Goal: Task Accomplishment & Management: Use online tool/utility

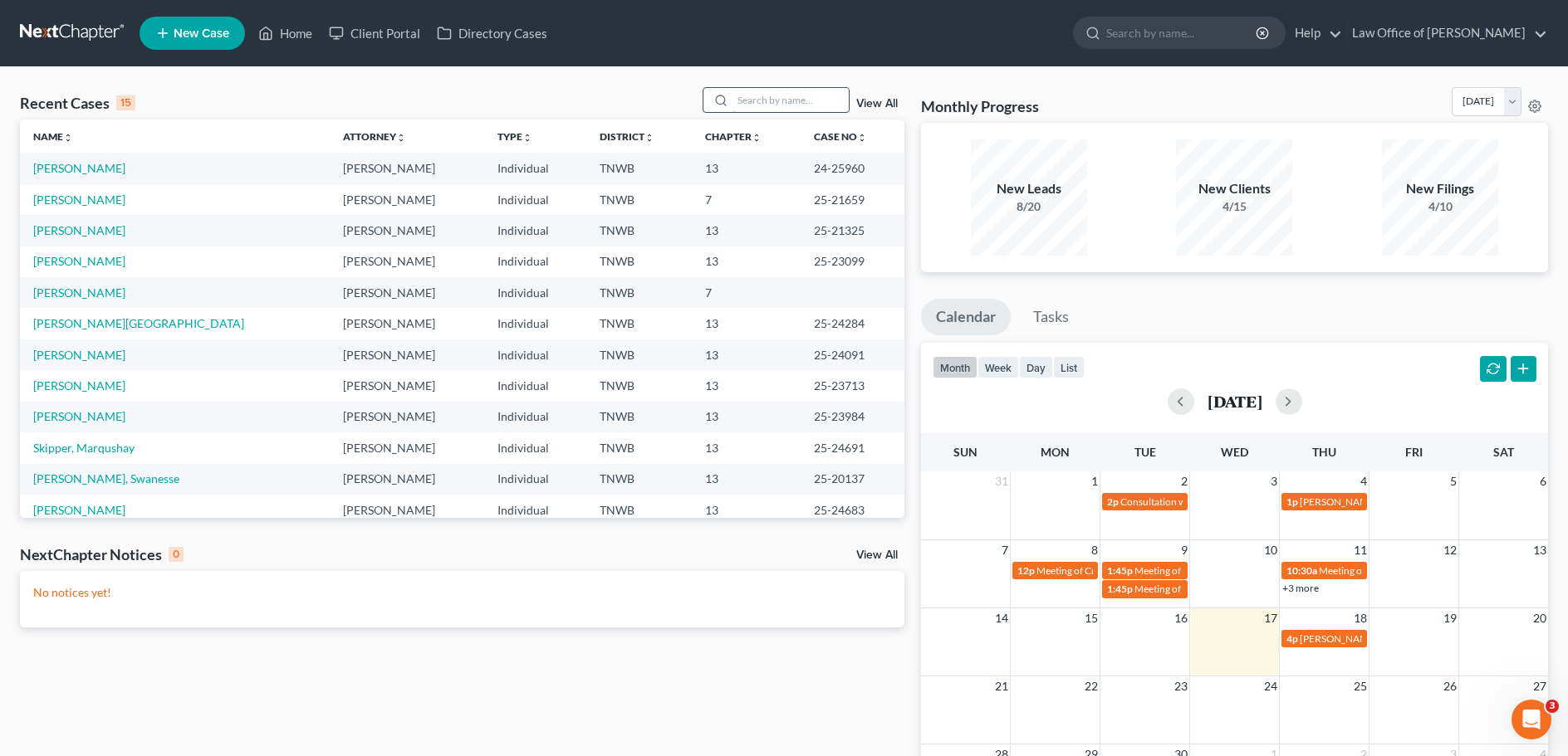
click at [782, 98] on input "search" at bounding box center [791, 100] width 117 height 24
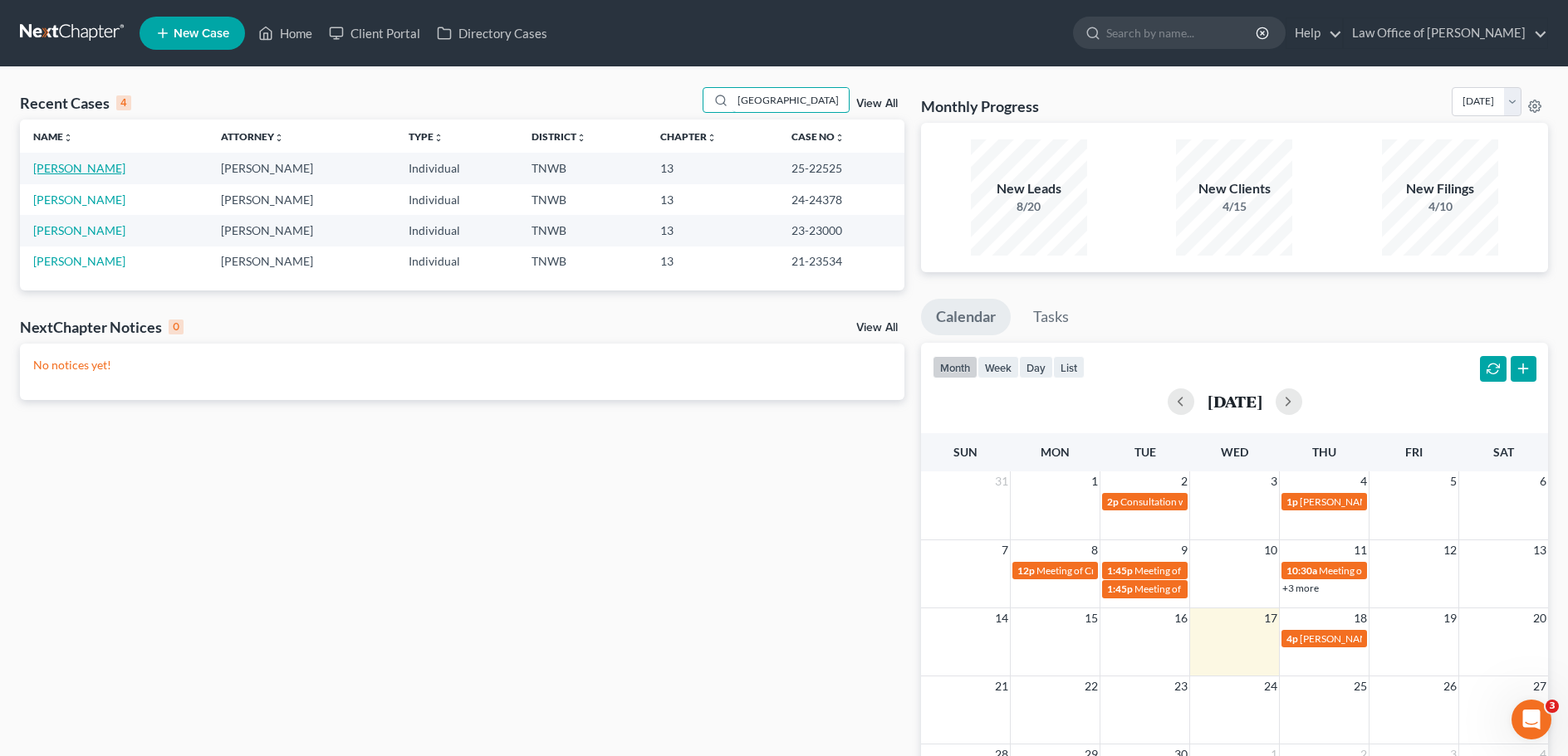
type input "[GEOGRAPHIC_DATA]"
click at [91, 167] on link "[PERSON_NAME]" at bounding box center [79, 168] width 92 height 14
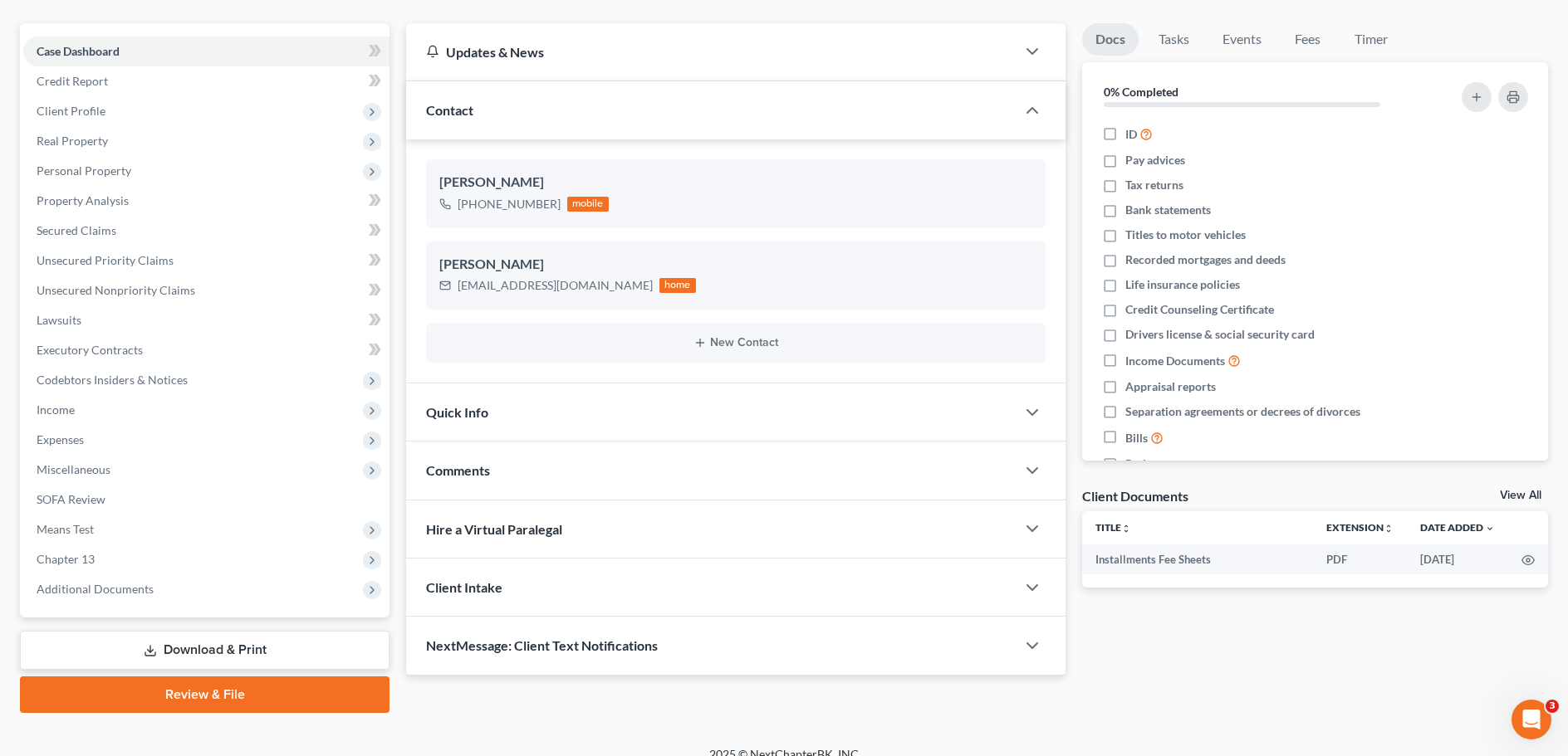
scroll to position [156, 0]
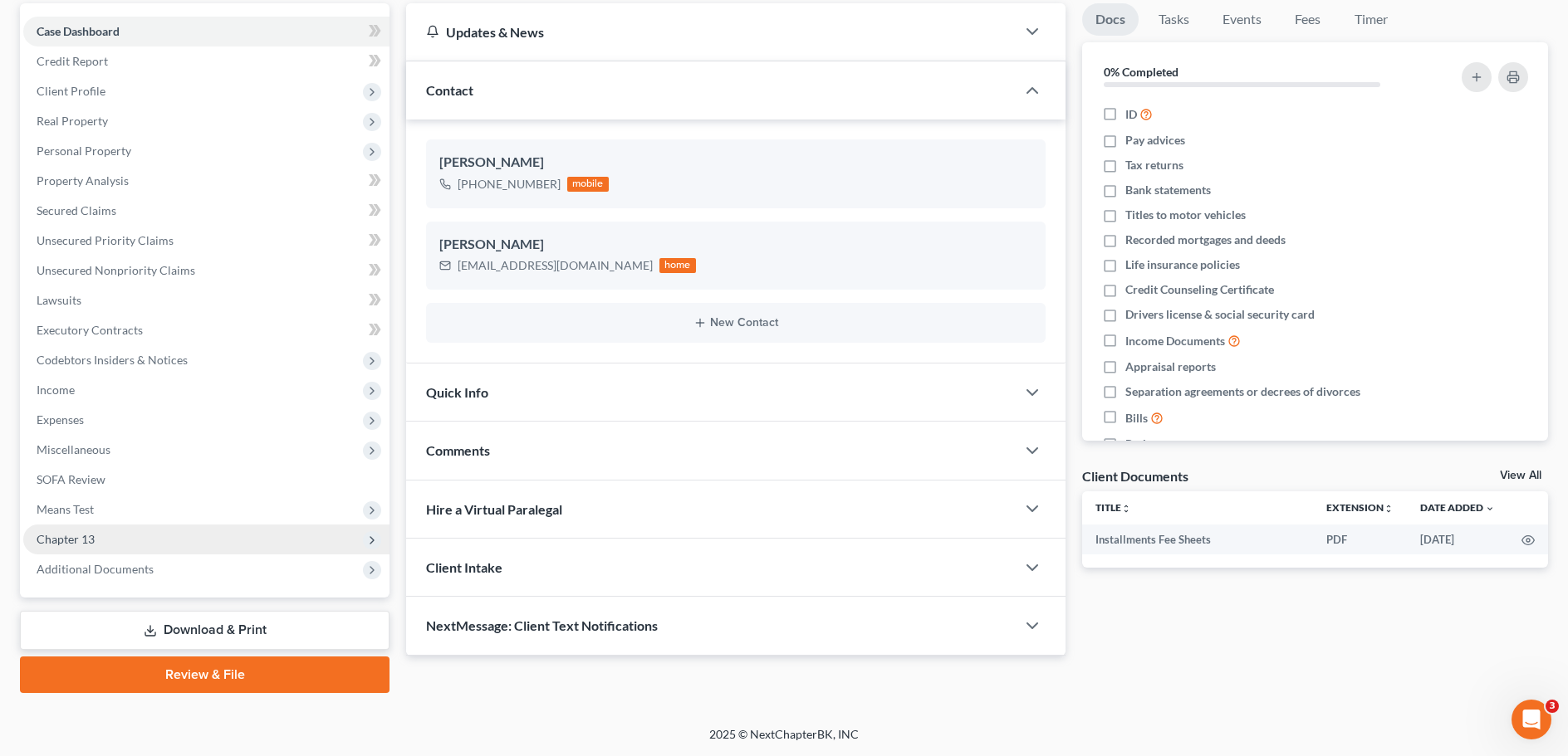
click at [86, 541] on span "Chapter 13" at bounding box center [65, 539] width 58 height 14
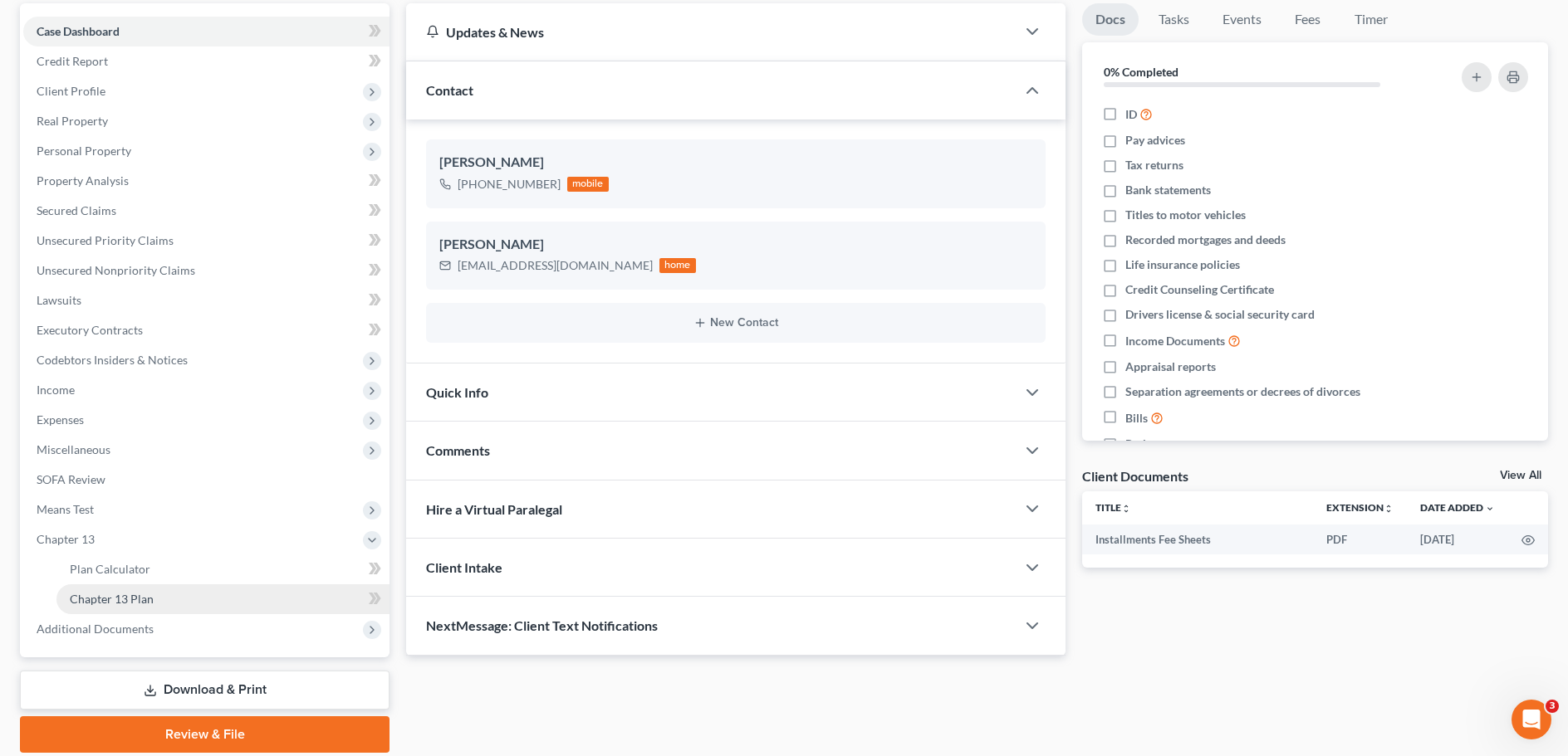
click at [182, 599] on link "Chapter 13 Plan" at bounding box center [222, 599] width 333 height 30
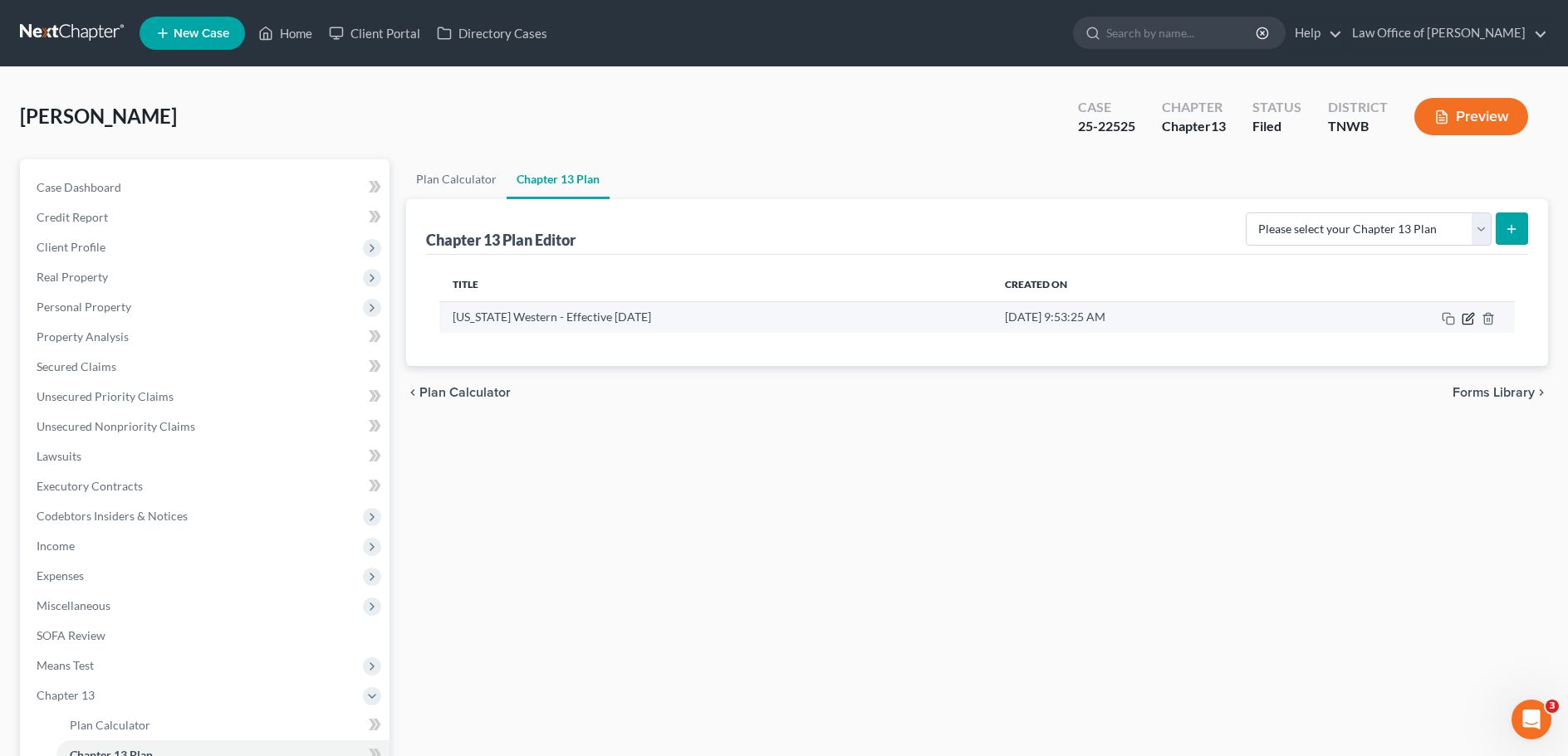
click at [1469, 318] on icon "button" at bounding box center [1468, 318] width 13 height 13
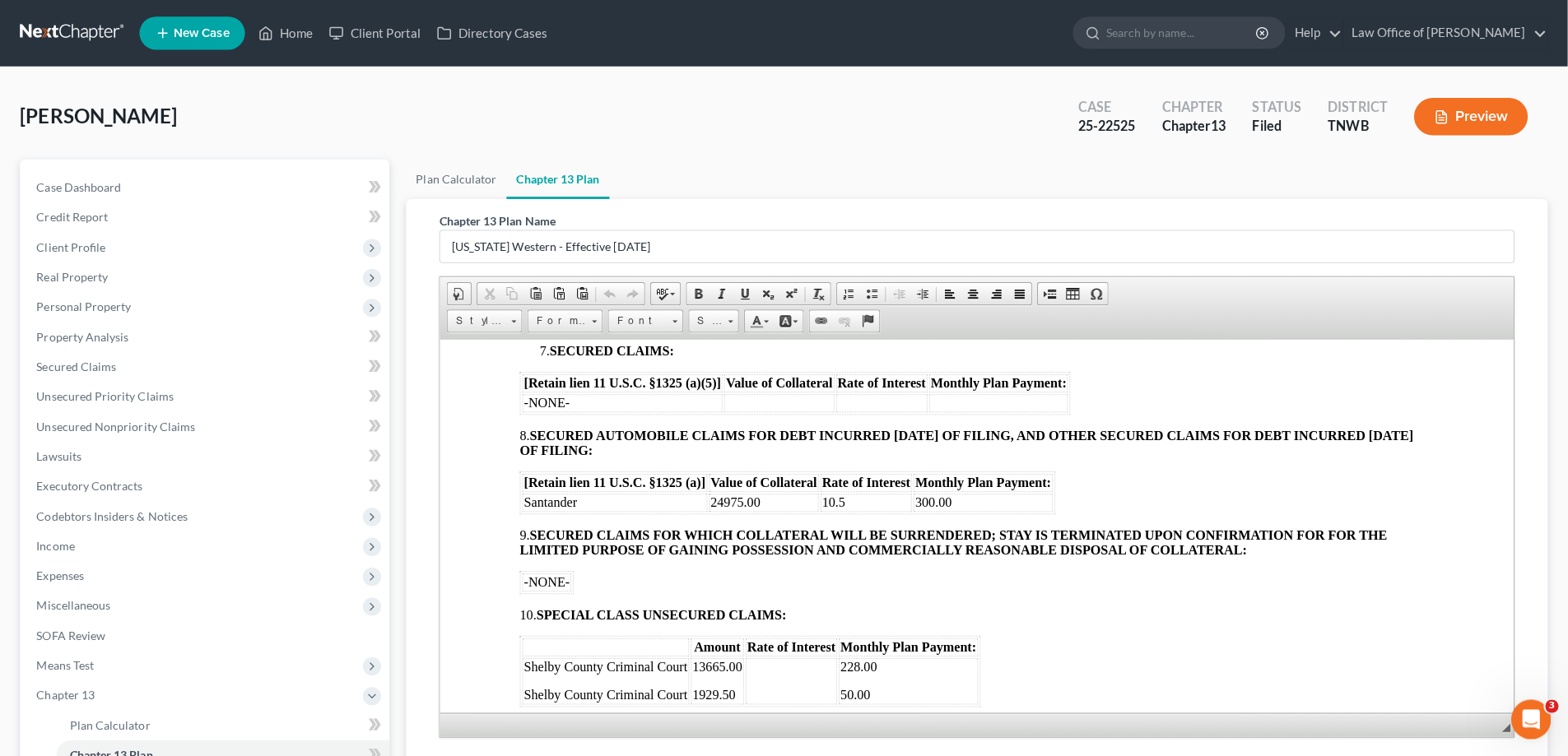
scroll to position [1070, 0]
click at [297, 30] on link "Home" at bounding box center [283, 33] width 70 height 29
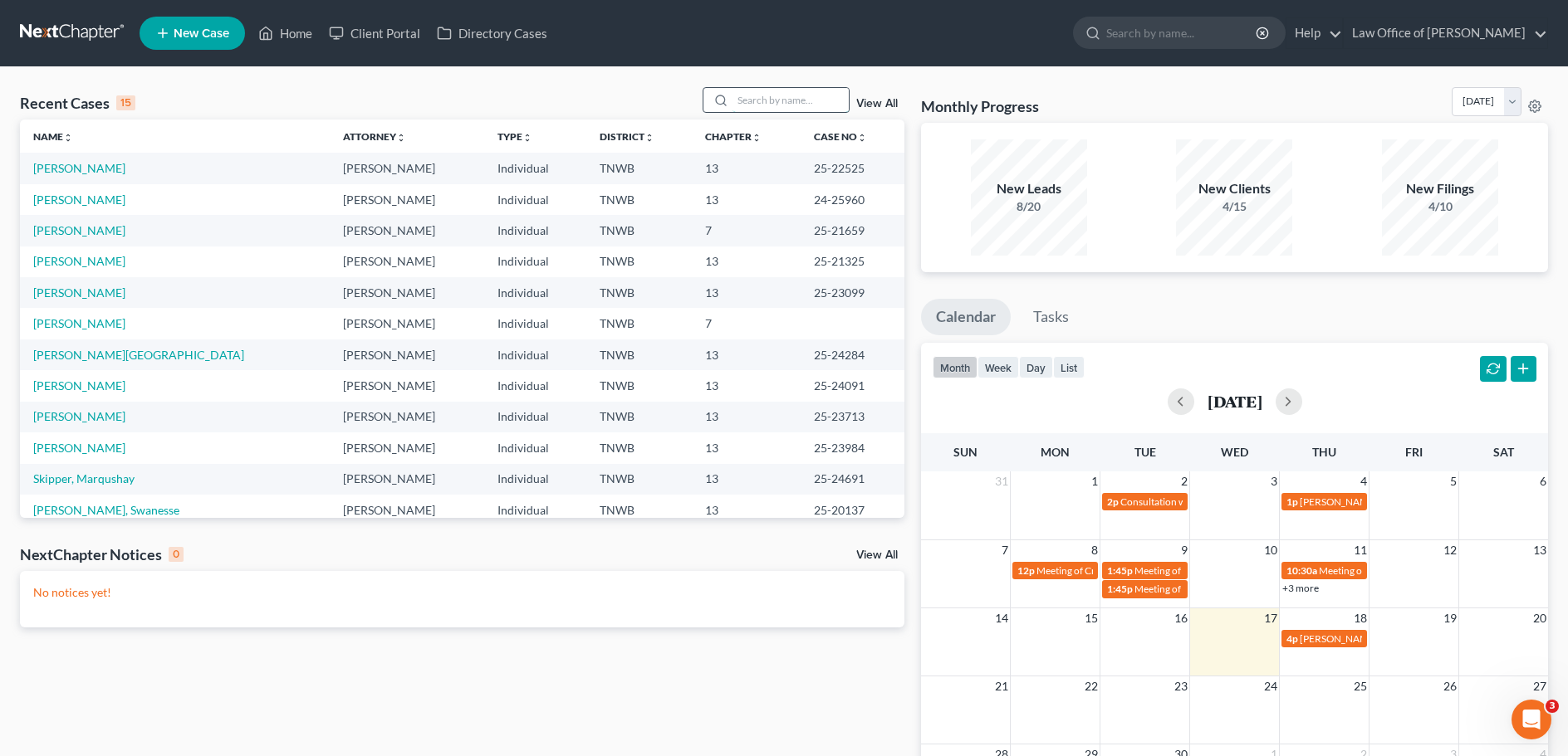
click at [775, 102] on input "search" at bounding box center [791, 100] width 117 height 24
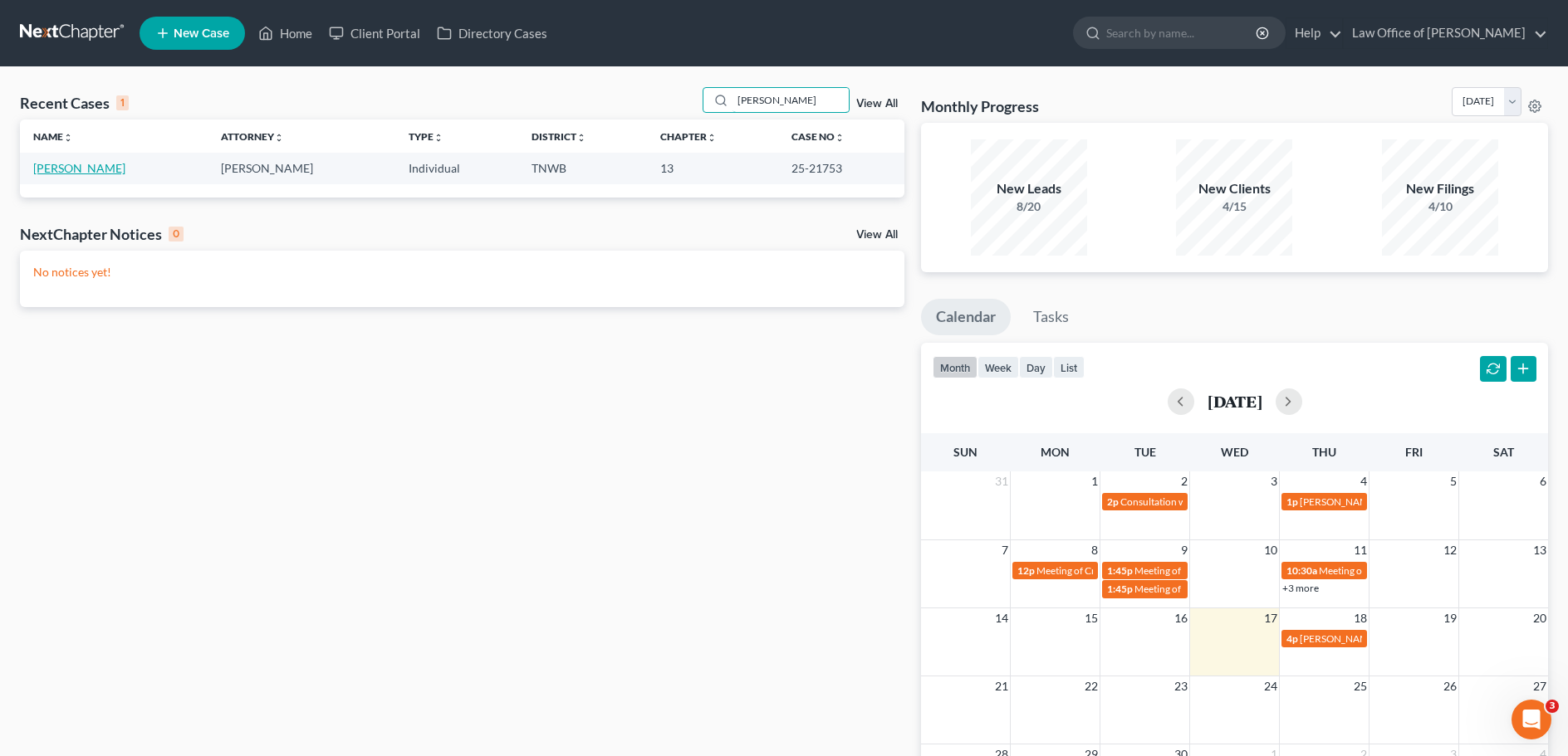
type input "[PERSON_NAME]"
click at [55, 170] on link "[PERSON_NAME]" at bounding box center [79, 168] width 92 height 14
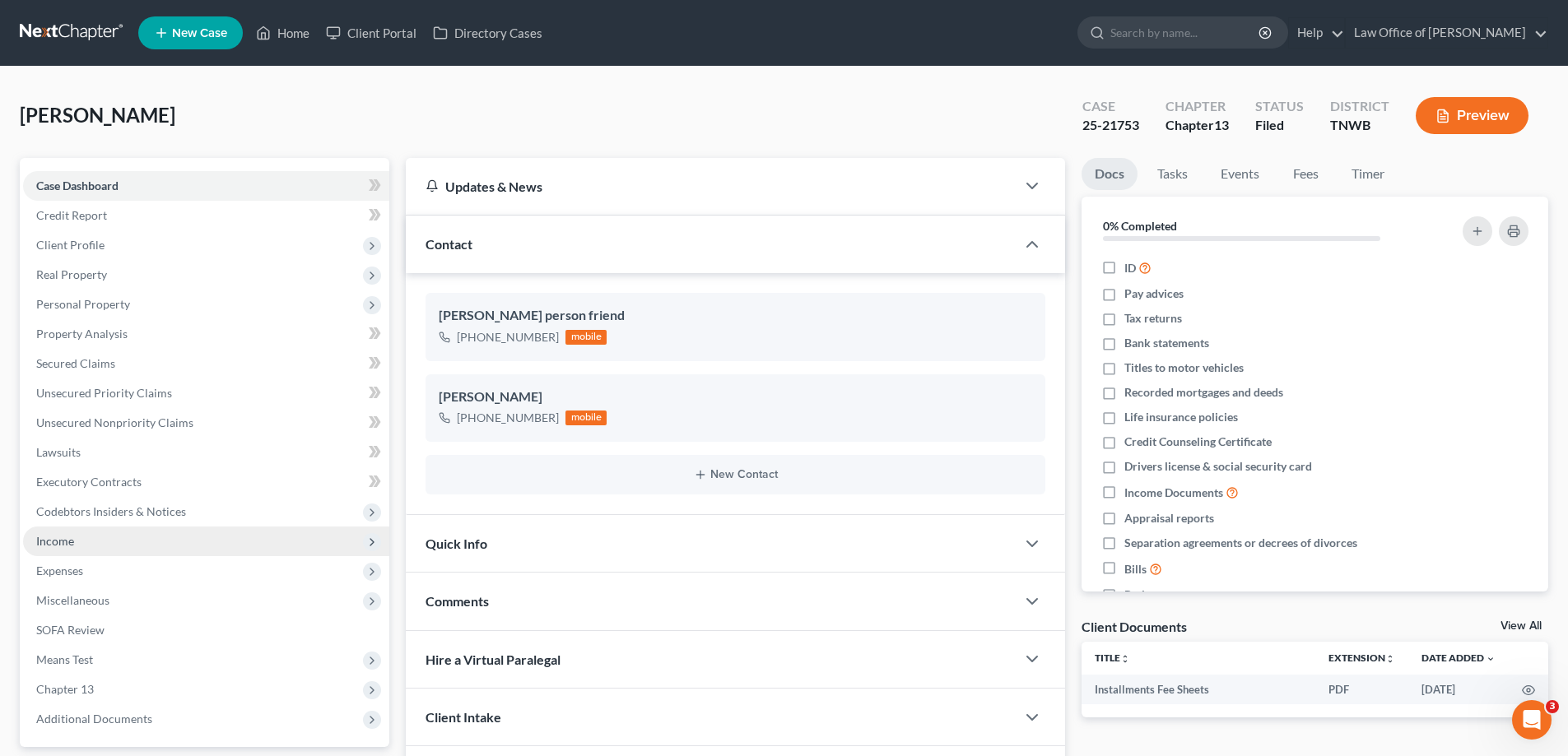
click at [61, 543] on span "Income" at bounding box center [55, 541] width 38 height 14
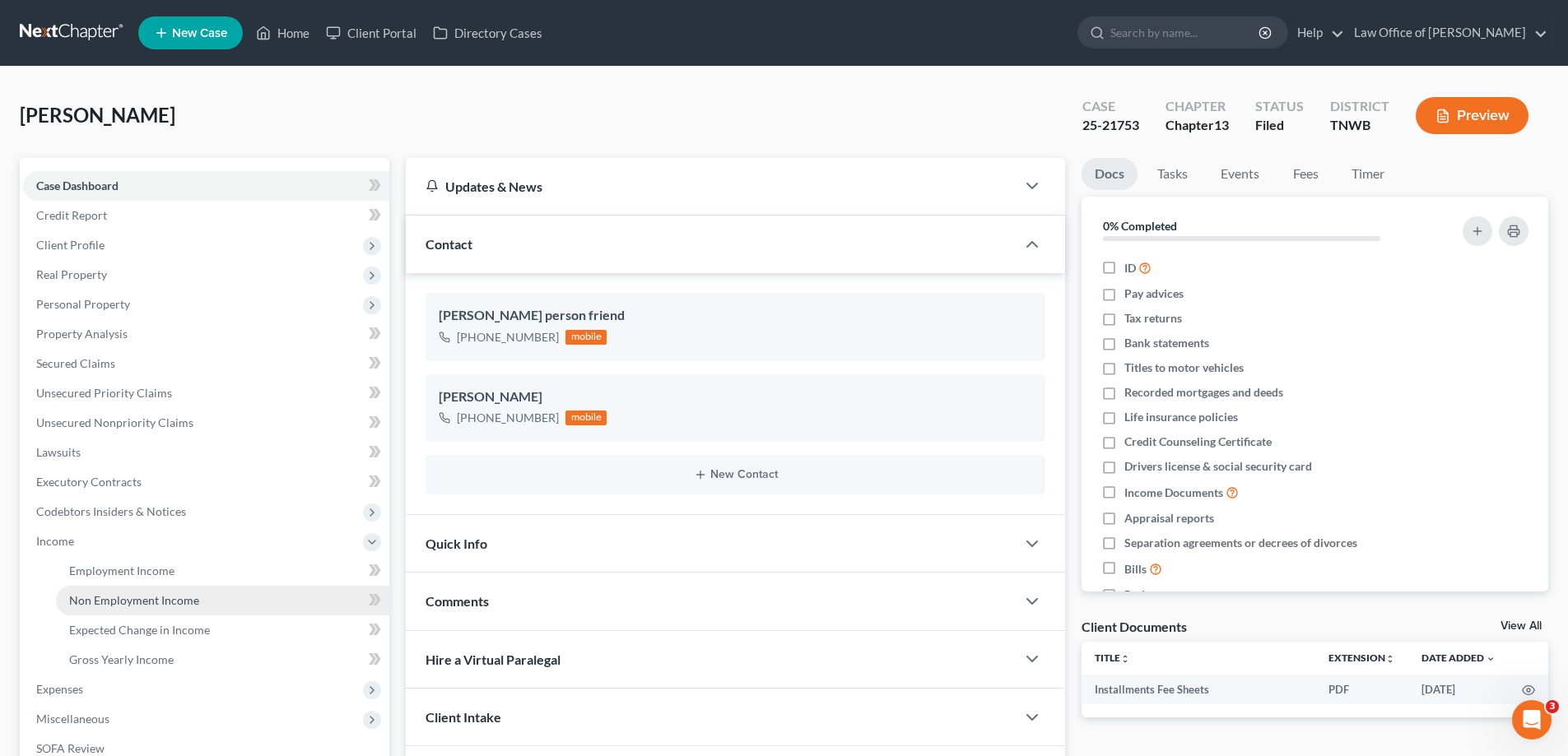
click at [126, 604] on span "Non Employment Income" at bounding box center [134, 600] width 130 height 14
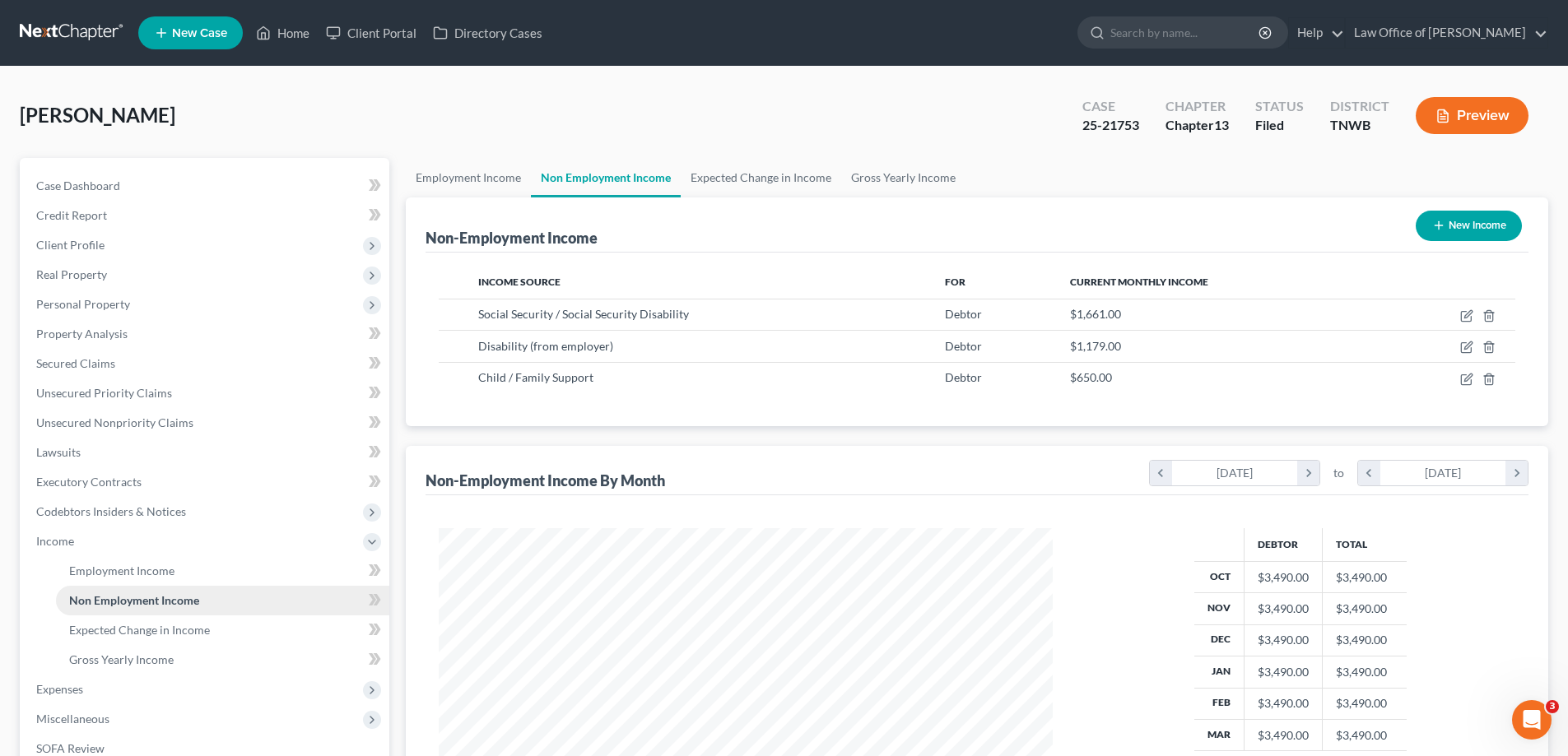
scroll to position [307, 647]
